Goal: Navigation & Orientation: Find specific page/section

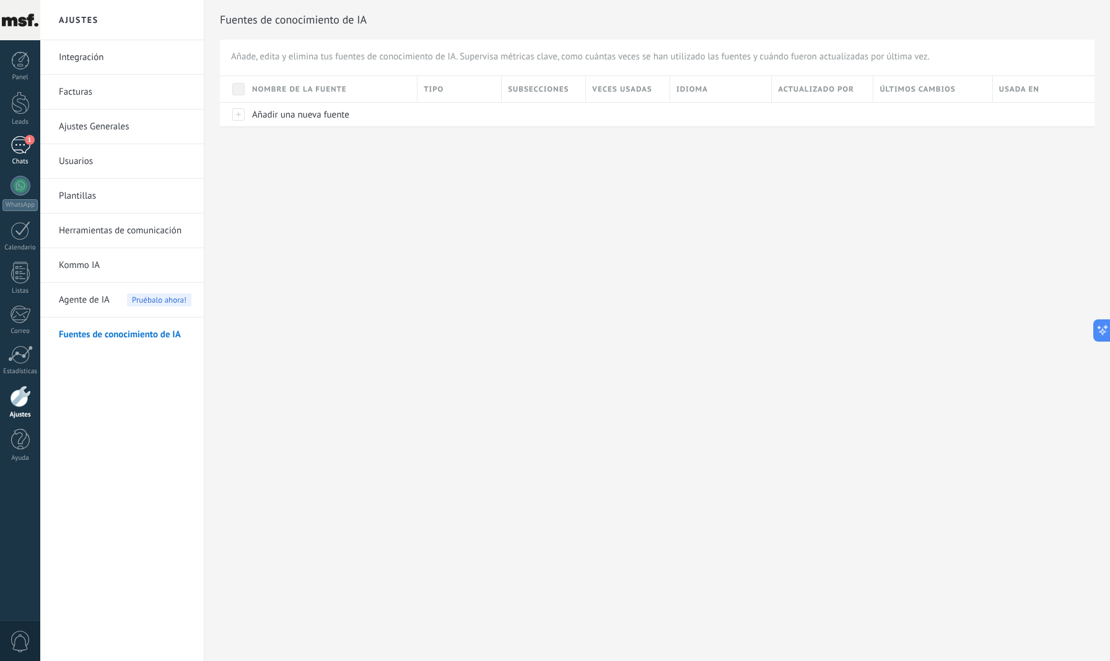
click at [25, 150] on div "1" at bounding box center [21, 145] width 20 height 18
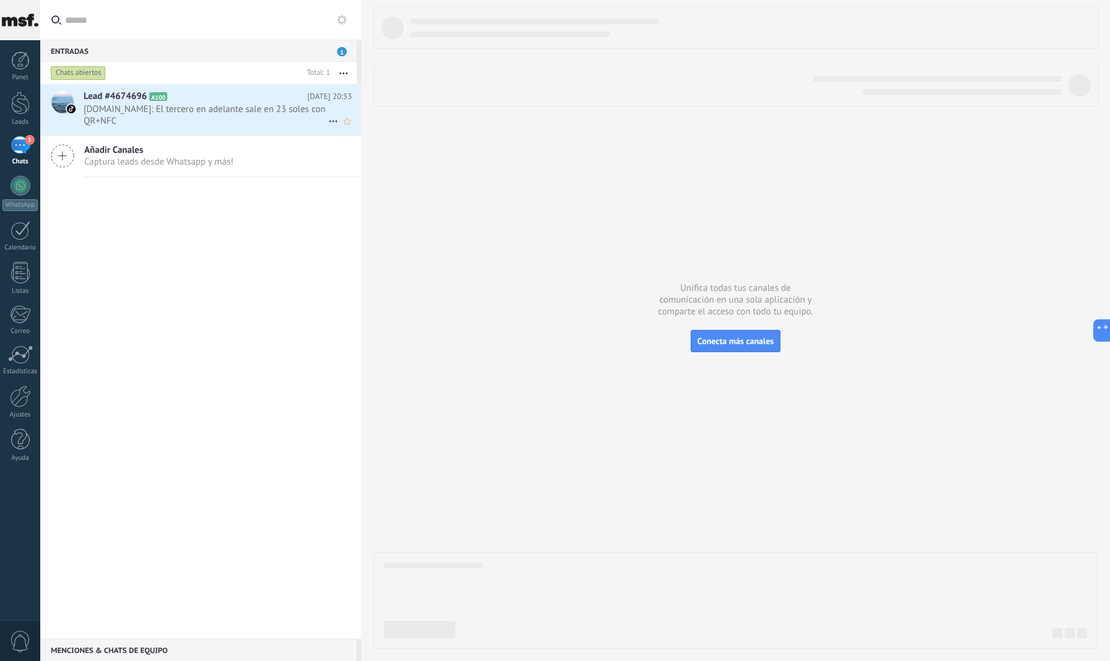
click at [178, 92] on icon at bounding box center [177, 96] width 12 height 12
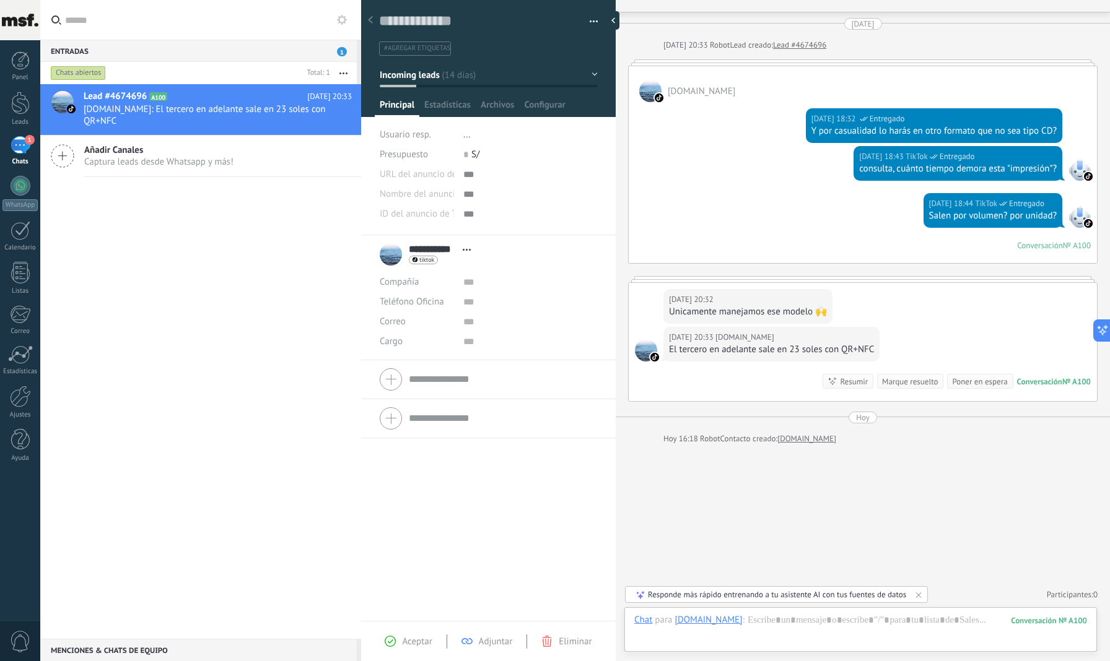
scroll to position [28, 0]
click at [173, 164] on span "Captura leads desde Whatsapp y más!" at bounding box center [158, 162] width 149 height 12
